Goal: Communication & Community: Answer question/provide support

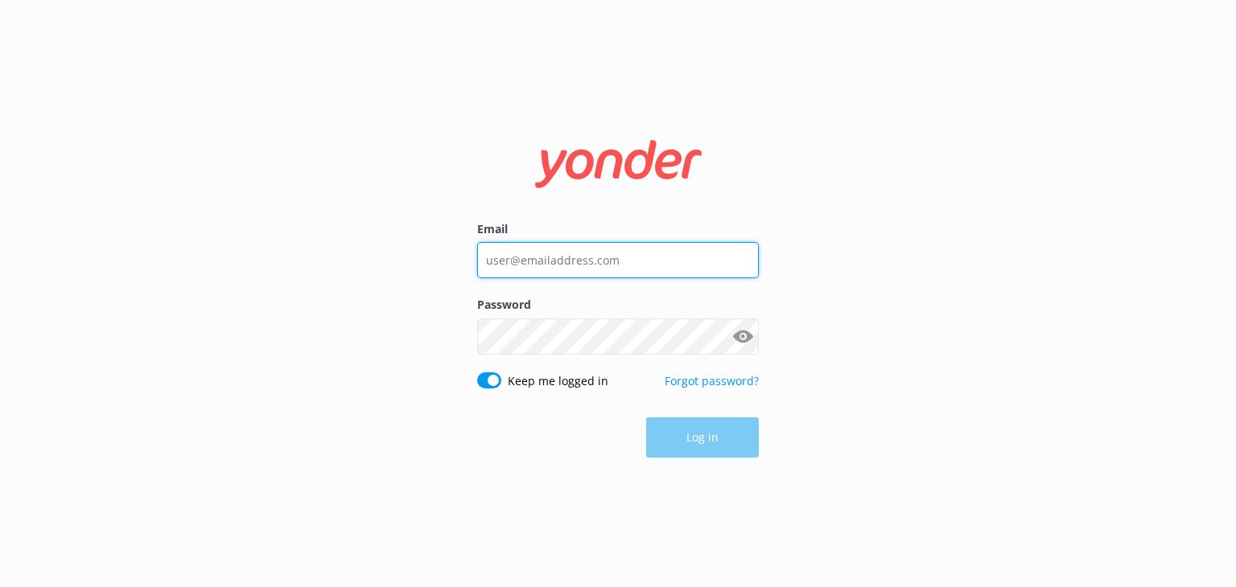
click at [622, 277] on input "Email" at bounding box center [618, 260] width 282 height 36
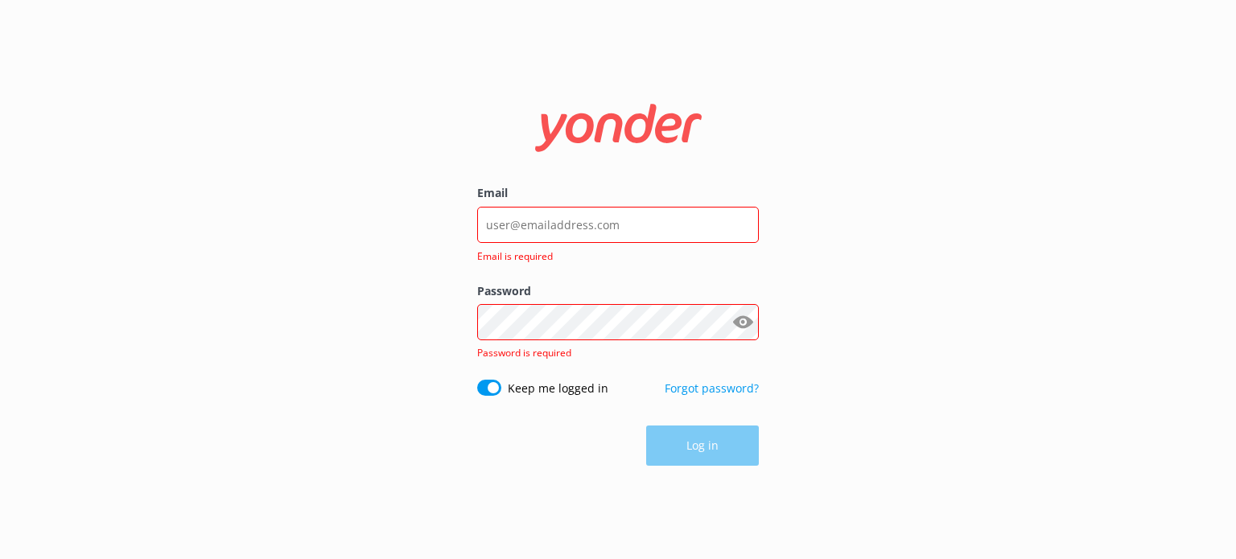
drag, startPoint x: 560, startPoint y: 27, endPoint x: 823, endPoint y: 418, distance: 471.4
click at [823, 418] on div "Email Email is required Password Show password Password is required Keep me log…" at bounding box center [618, 279] width 1236 height 559
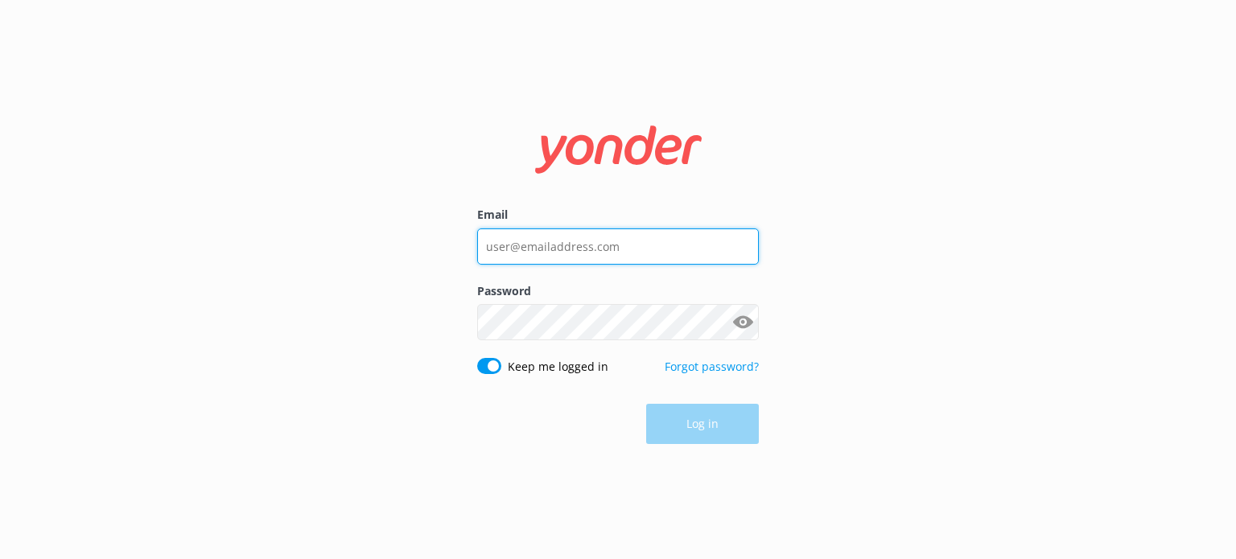
type input "hello@treetopiapark.com"
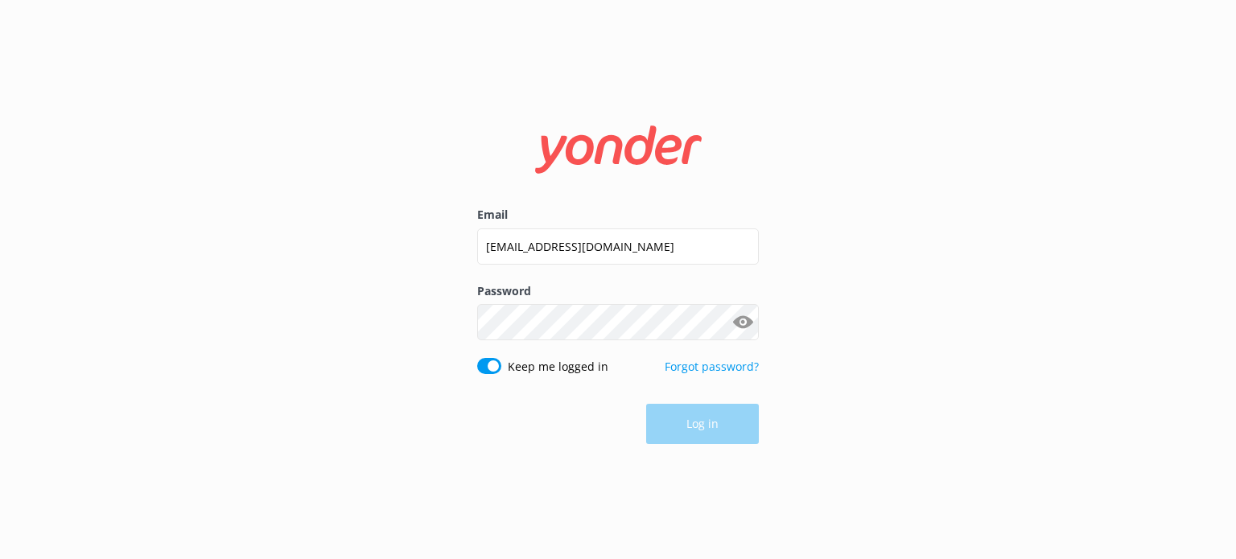
click at [717, 428] on div "Log in" at bounding box center [618, 424] width 282 height 40
click at [704, 420] on button "Log in" at bounding box center [702, 425] width 113 height 40
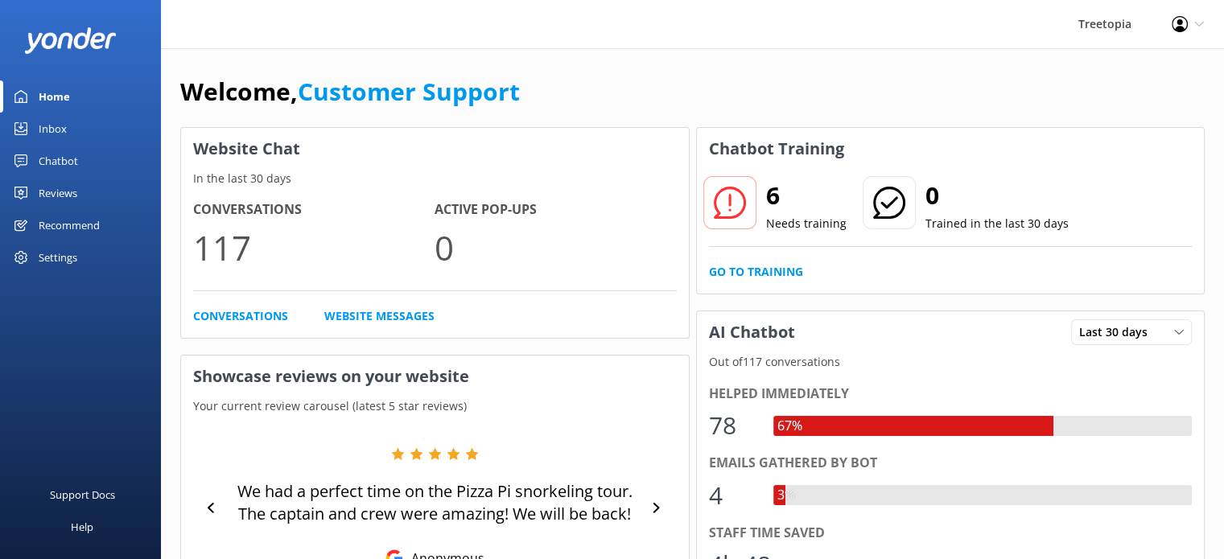
click at [84, 121] on link "Inbox" at bounding box center [80, 129] width 161 height 32
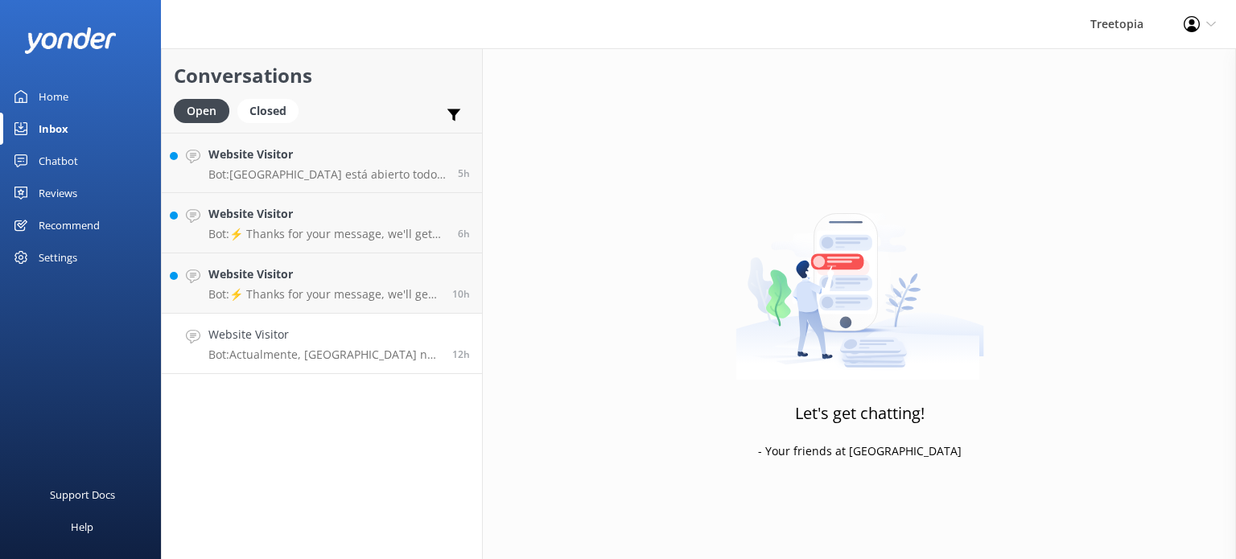
click at [290, 360] on p "Bot: Actualmente, Treetopia Park no tiene su propio hotel, pero hay varias opci…" at bounding box center [324, 355] width 232 height 14
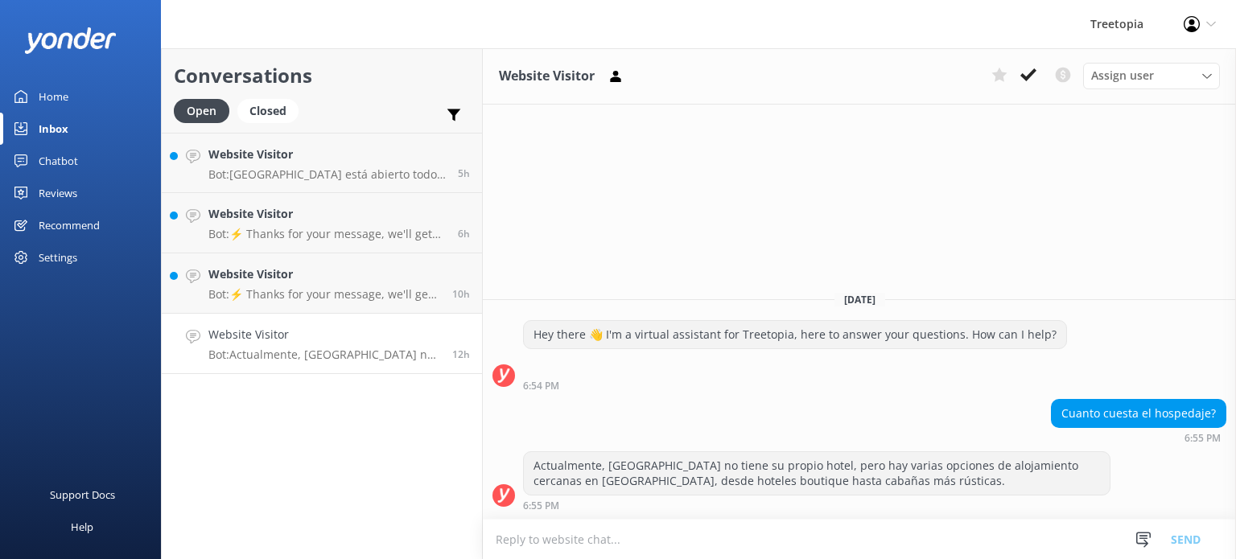
click at [366, 338] on h4 "Website Visitor" at bounding box center [324, 335] width 232 height 18
click at [412, 353] on p "Bot: Actualmente, Treetopia Park no tiene su propio hotel, pero hay varias opci…" at bounding box center [324, 355] width 232 height 14
click at [1039, 80] on button at bounding box center [1028, 75] width 29 height 24
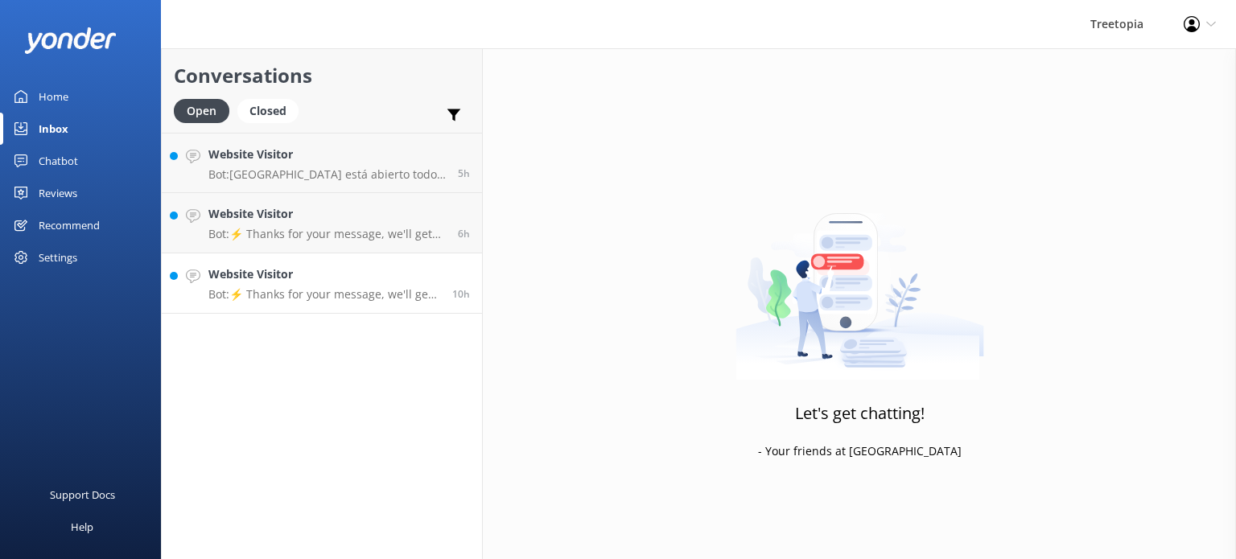
click at [370, 286] on div "Website Visitor Bot: ⚡ Thanks for your message, we'll get back to you as soon a…" at bounding box center [324, 283] width 232 height 35
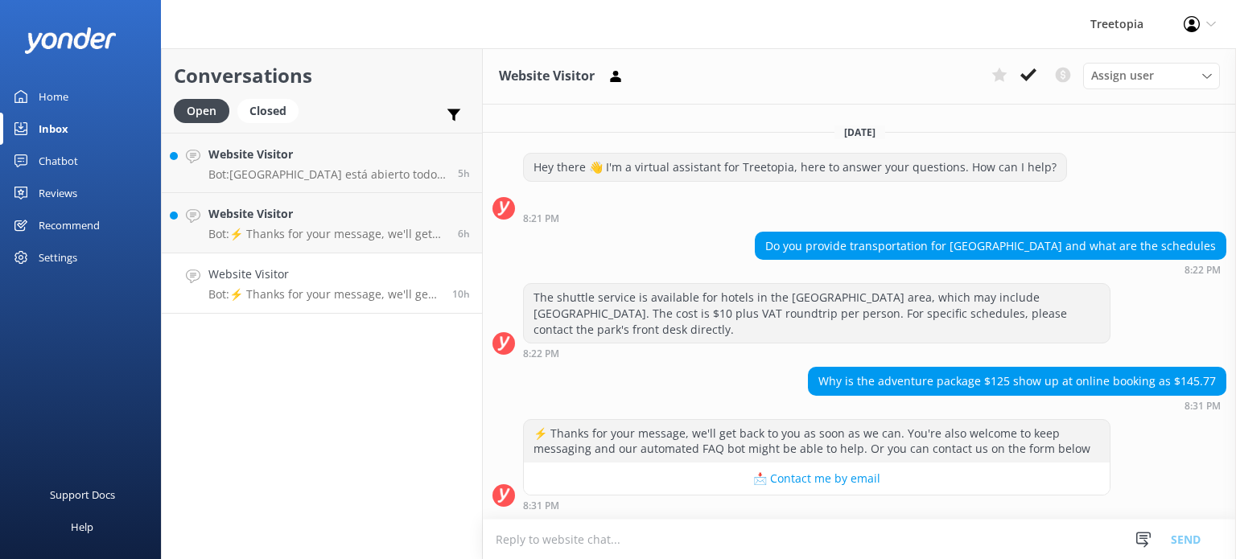
click at [323, 277] on h4 "Website Visitor" at bounding box center [324, 275] width 232 height 18
click at [312, 344] on div "Website Visitor Bot: ⚡ Thanks for your message, we'll get back to you as soon a…" at bounding box center [324, 343] width 232 height 35
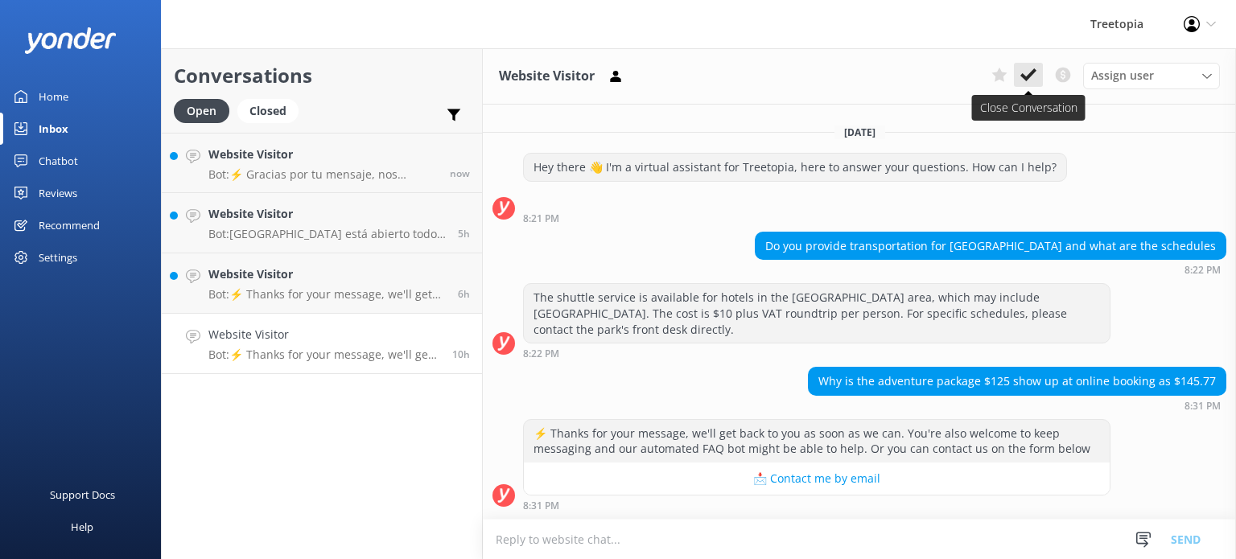
click at [1029, 76] on use at bounding box center [1028, 74] width 16 height 13
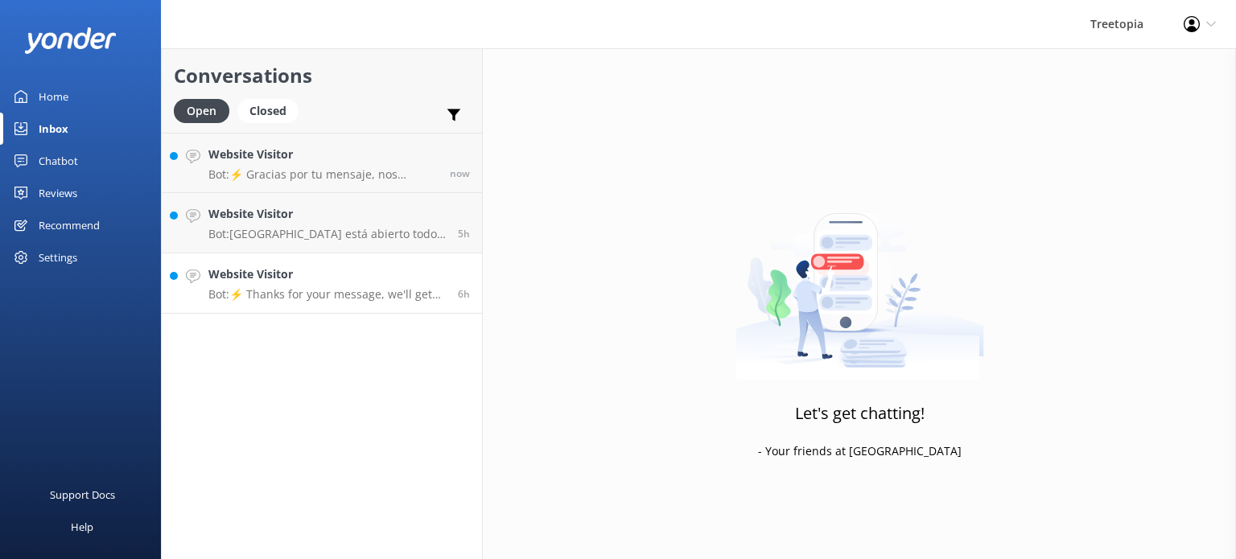
click at [350, 291] on p "Bot: ⚡ Thanks for your message, we'll get back to you as soon as we can. You're…" at bounding box center [326, 294] width 237 height 14
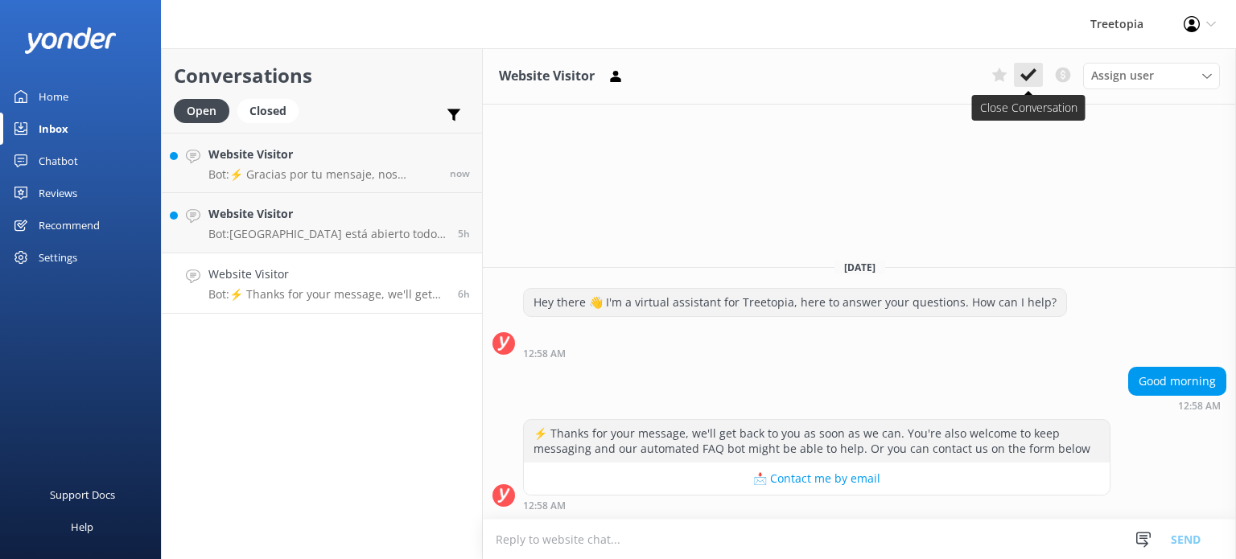
click at [1026, 76] on icon at bounding box center [1028, 75] width 16 height 16
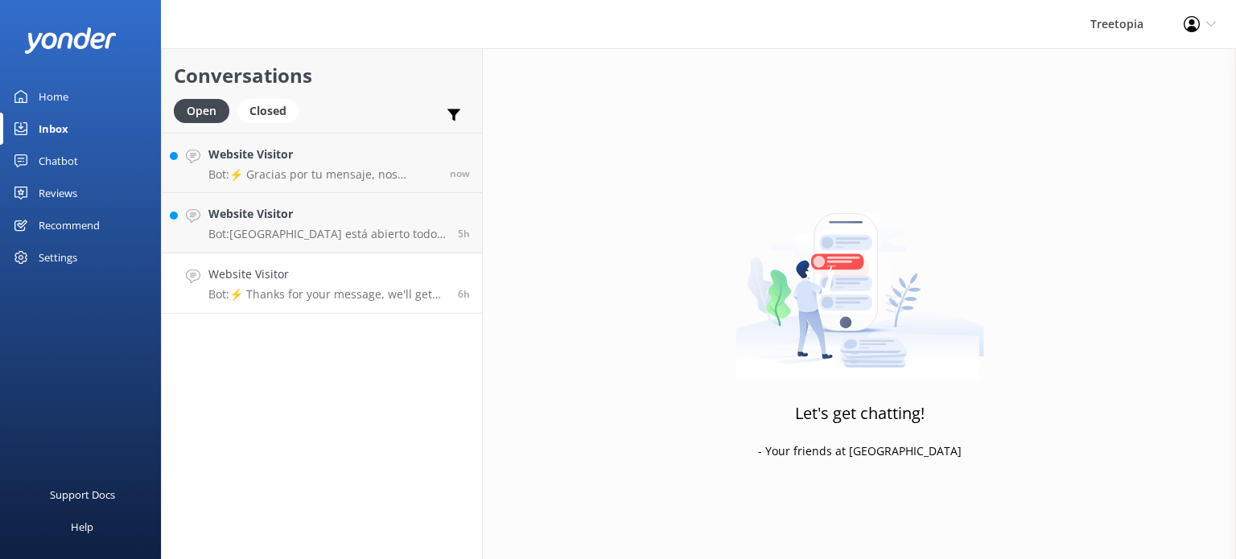
click at [322, 287] on p "Bot: ⚡ Thanks for your message, we'll get back to you as soon as we can. You're…" at bounding box center [326, 294] width 237 height 14
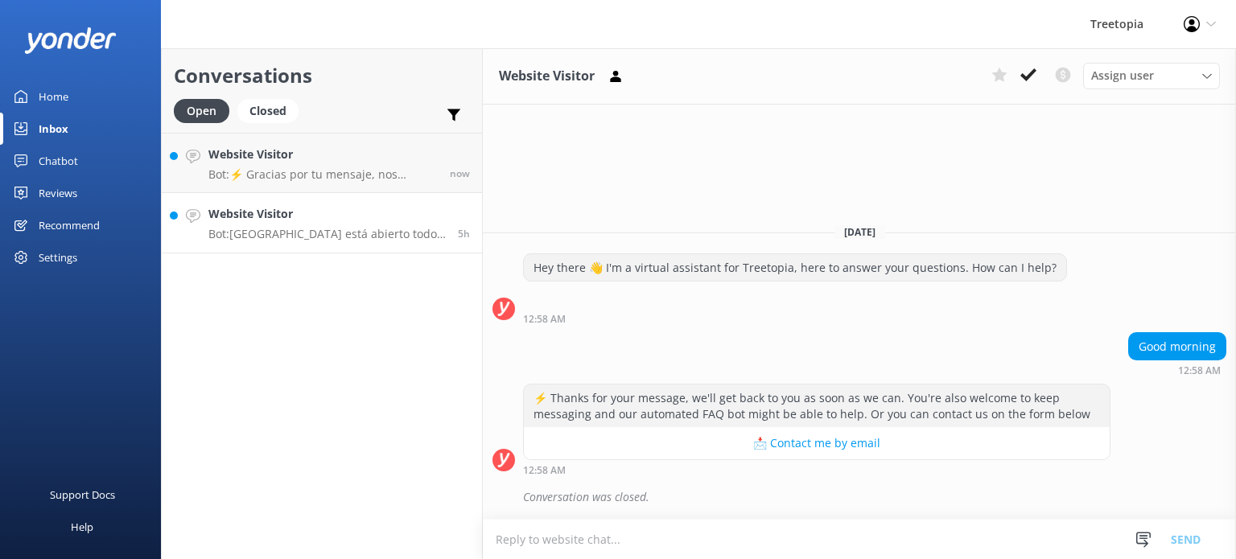
click at [386, 204] on link "Website Visitor Bot: Treetopia Park está abierto todo el año, incluidos los día…" at bounding box center [322, 223] width 320 height 60
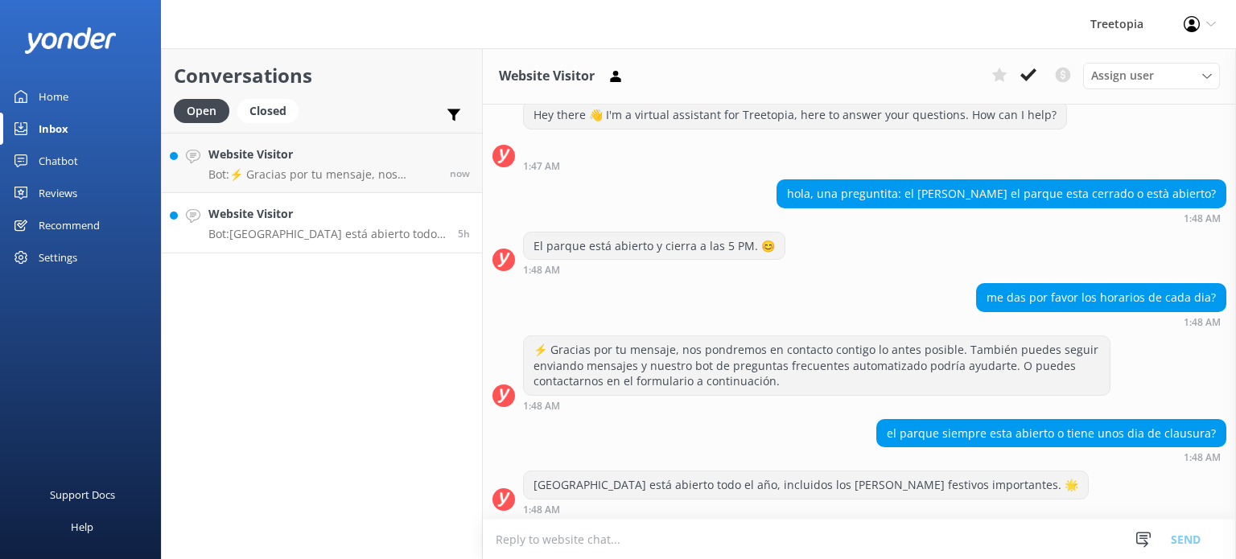
scroll to position [47, 0]
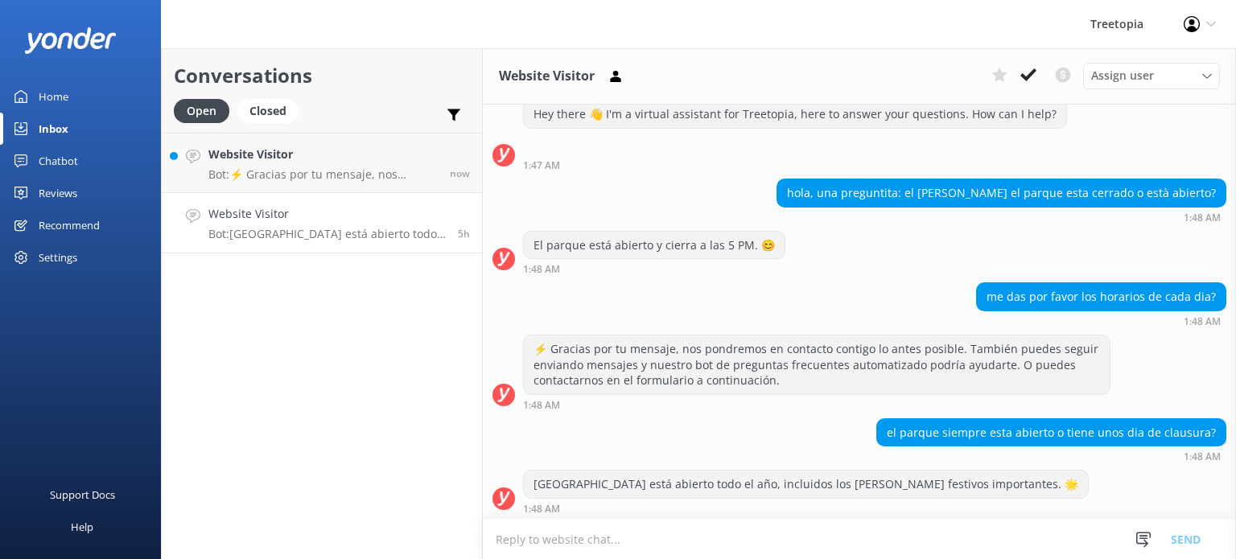
click at [358, 244] on link "Website Visitor Bot: Treetopia Park está abierto todo el año, incluidos los día…" at bounding box center [322, 223] width 320 height 60
click at [1024, 76] on use at bounding box center [1028, 74] width 16 height 13
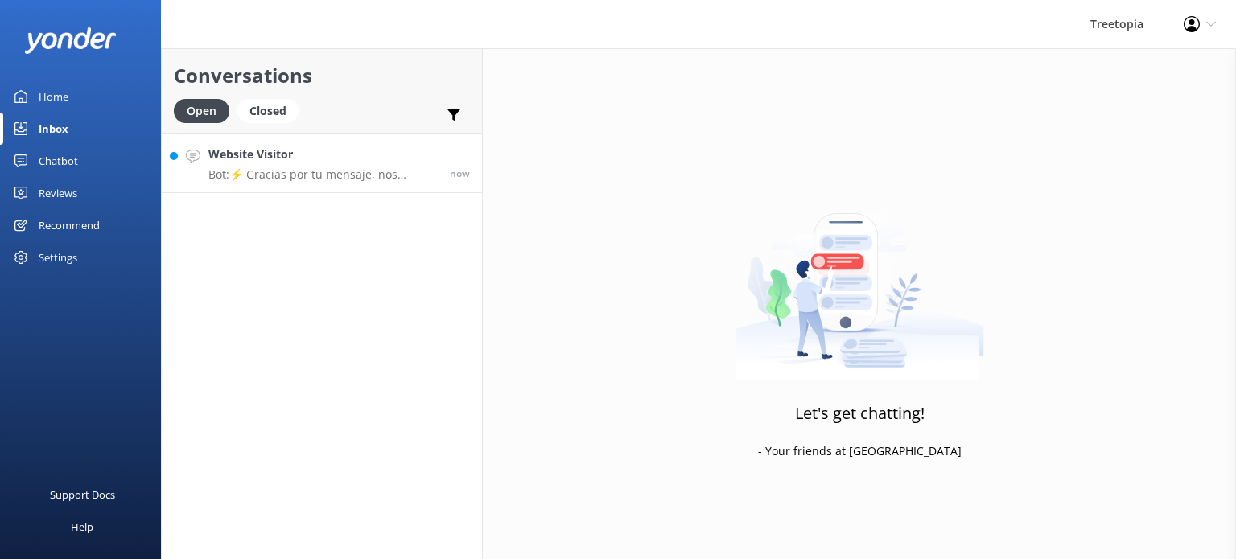
click at [321, 177] on p "Bot: ⚡ Gracias por tu mensaje, nos pondremos en contacto contigo lo antes posib…" at bounding box center [322, 174] width 229 height 14
